Goal: Task Accomplishment & Management: Use online tool/utility

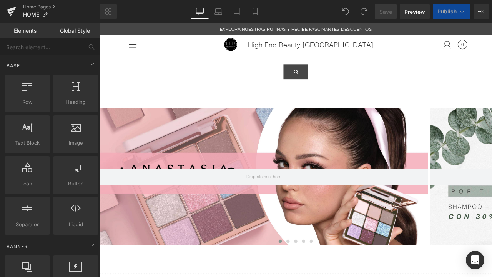
click at [84, 29] on link "Global Style" at bounding box center [75, 30] width 50 height 15
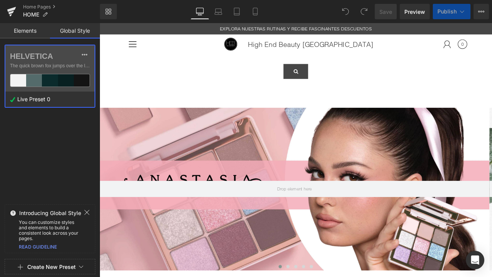
click at [37, 29] on link "Elements" at bounding box center [25, 30] width 50 height 15
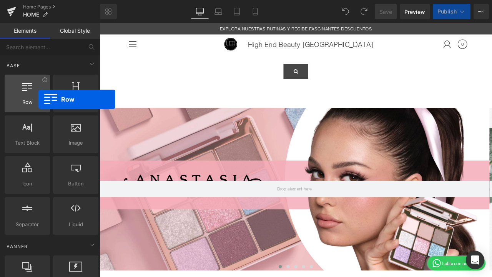
click at [38, 99] on span "Row" at bounding box center [27, 102] width 41 height 8
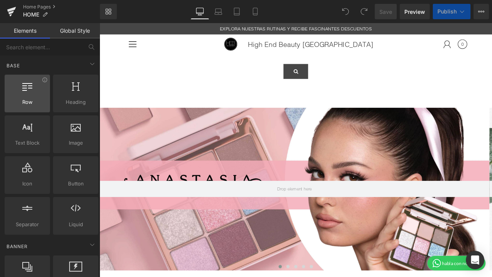
click at [21, 99] on span "Row" at bounding box center [27, 102] width 41 height 8
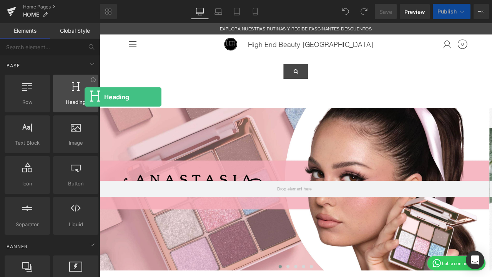
click at [85, 97] on div at bounding box center [75, 89] width 41 height 17
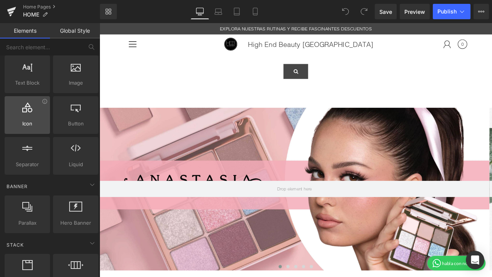
scroll to position [63, 0]
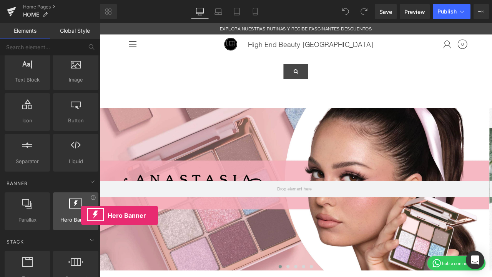
click at [81, 215] on div at bounding box center [75, 206] width 41 height 17
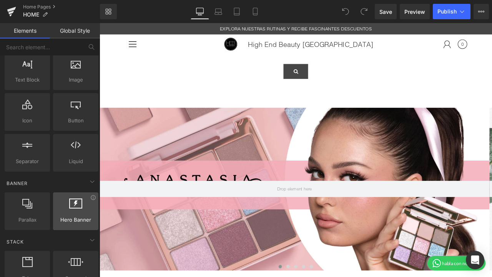
click at [81, 215] on div at bounding box center [75, 206] width 41 height 17
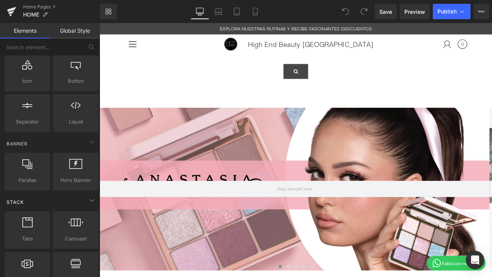
scroll to position [106, 0]
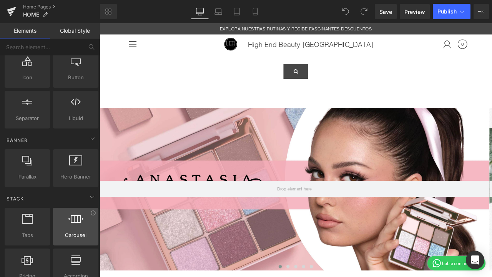
click at [84, 220] on div at bounding box center [75, 222] width 41 height 17
click at [77, 225] on div at bounding box center [75, 222] width 41 height 17
click at [76, 230] on div at bounding box center [75, 222] width 41 height 17
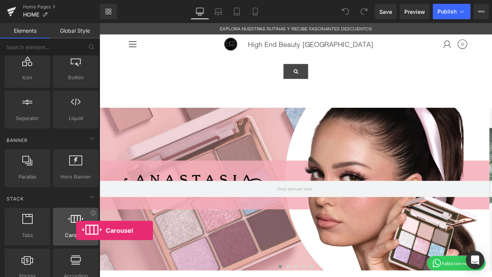
click at [76, 230] on div at bounding box center [75, 222] width 41 height 17
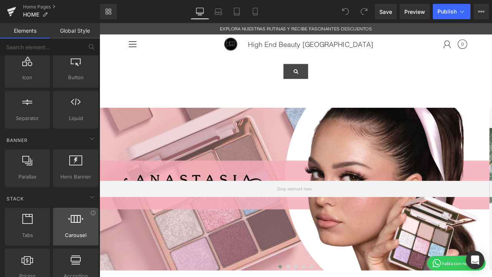
click at [74, 235] on span "Carousel" at bounding box center [75, 235] width 41 height 8
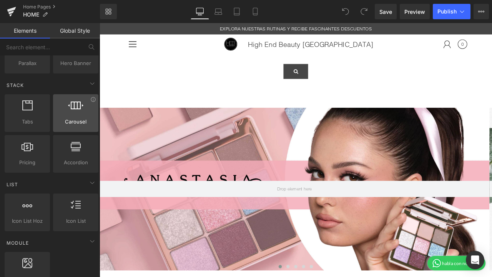
scroll to position [221, 0]
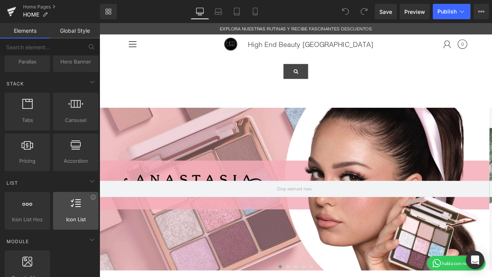
click at [81, 213] on div at bounding box center [75, 206] width 41 height 17
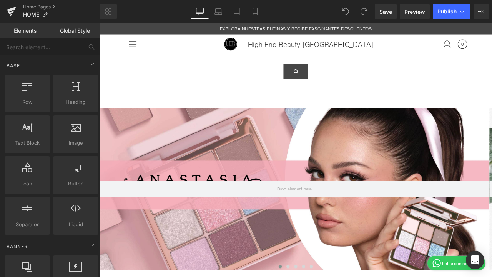
scroll to position [0, 0]
click at [70, 32] on link "Global Style" at bounding box center [75, 30] width 50 height 15
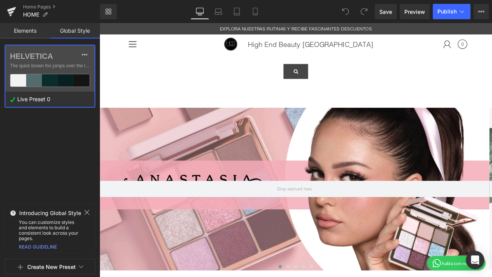
click at [70, 32] on link "Global Style" at bounding box center [75, 30] width 50 height 15
click at [31, 28] on link "Elements" at bounding box center [25, 30] width 50 height 15
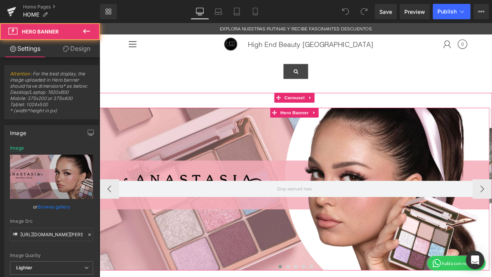
click at [270, 155] on div at bounding box center [331, 219] width 462 height 193
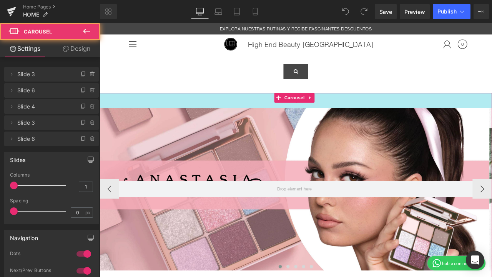
click at [284, 114] on div "46px" at bounding box center [332, 115] width 465 height 18
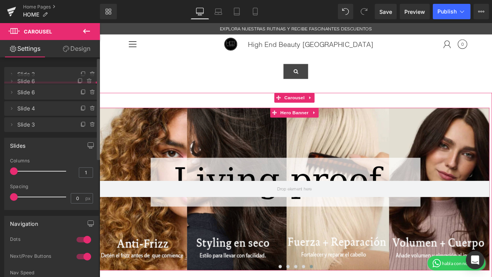
drag, startPoint x: 52, startPoint y: 140, endPoint x: 62, endPoint y: 83, distance: 58.2
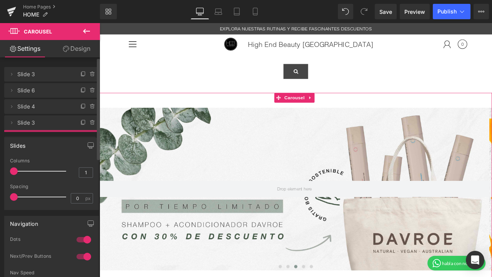
drag, startPoint x: 62, startPoint y: 105, endPoint x: 57, endPoint y: 142, distance: 37.3
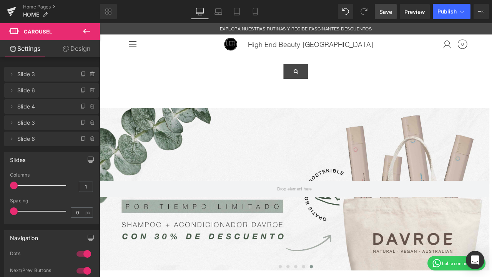
click at [389, 11] on span "Save" at bounding box center [386, 12] width 13 height 8
click at [453, 10] on span "Publish" at bounding box center [447, 11] width 19 height 6
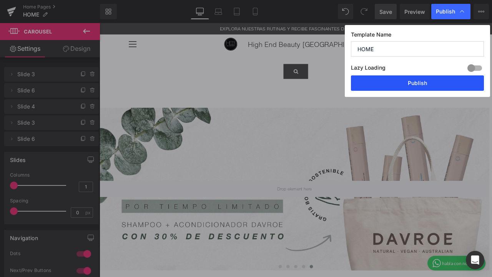
click at [418, 82] on button "Publish" at bounding box center [417, 82] width 133 height 15
